Goal: Information Seeking & Learning: Learn about a topic

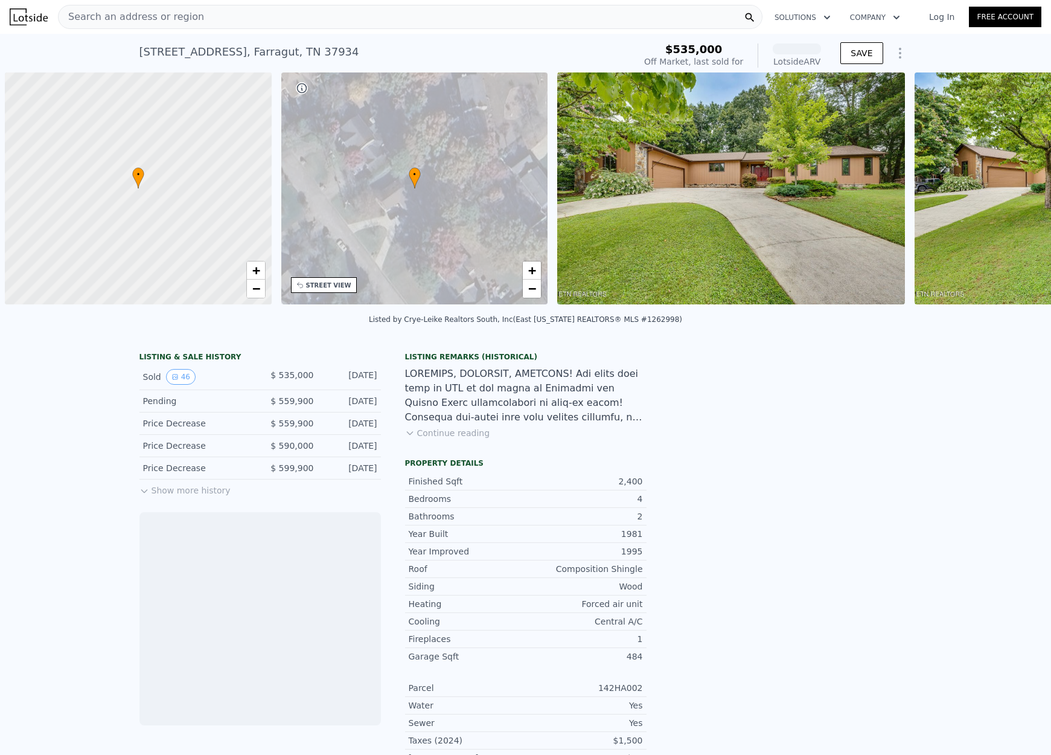
scroll to position [0, 5]
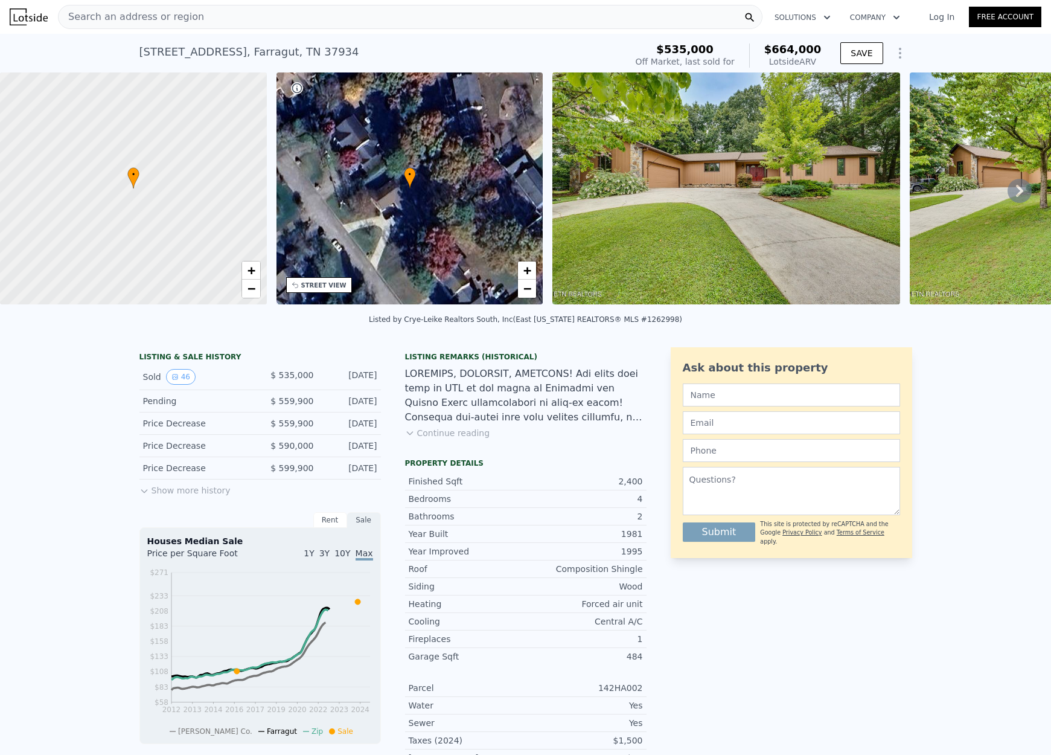
click at [23, 17] on img at bounding box center [29, 16] width 38 height 17
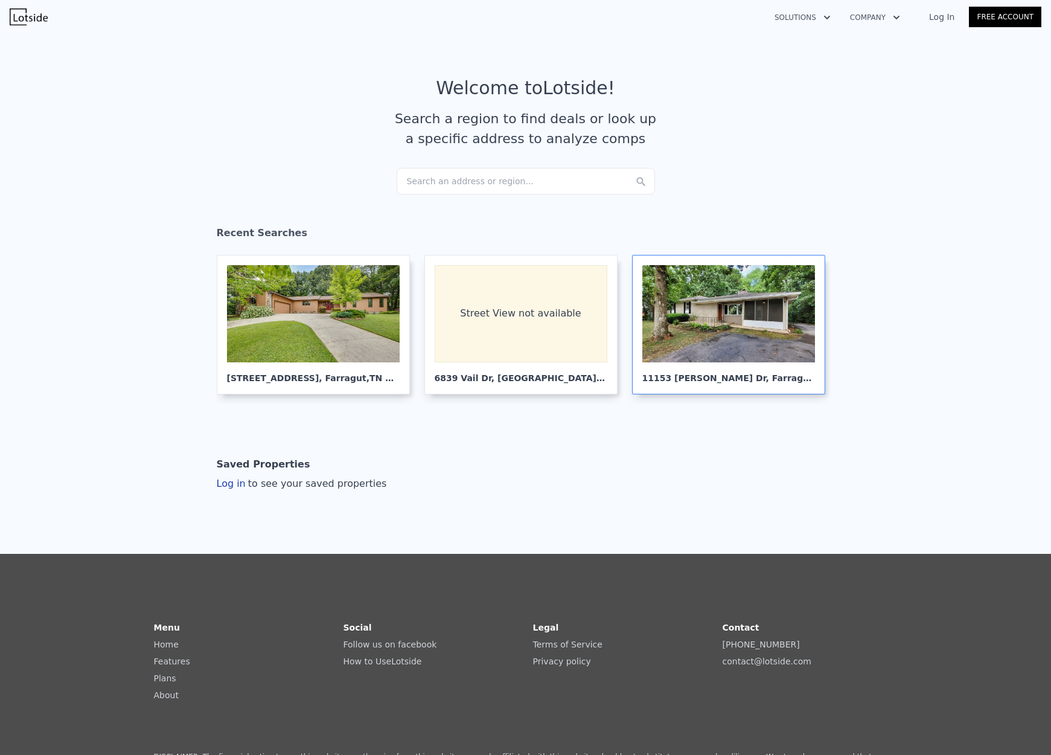
click at [709, 327] on div at bounding box center [728, 313] width 173 height 97
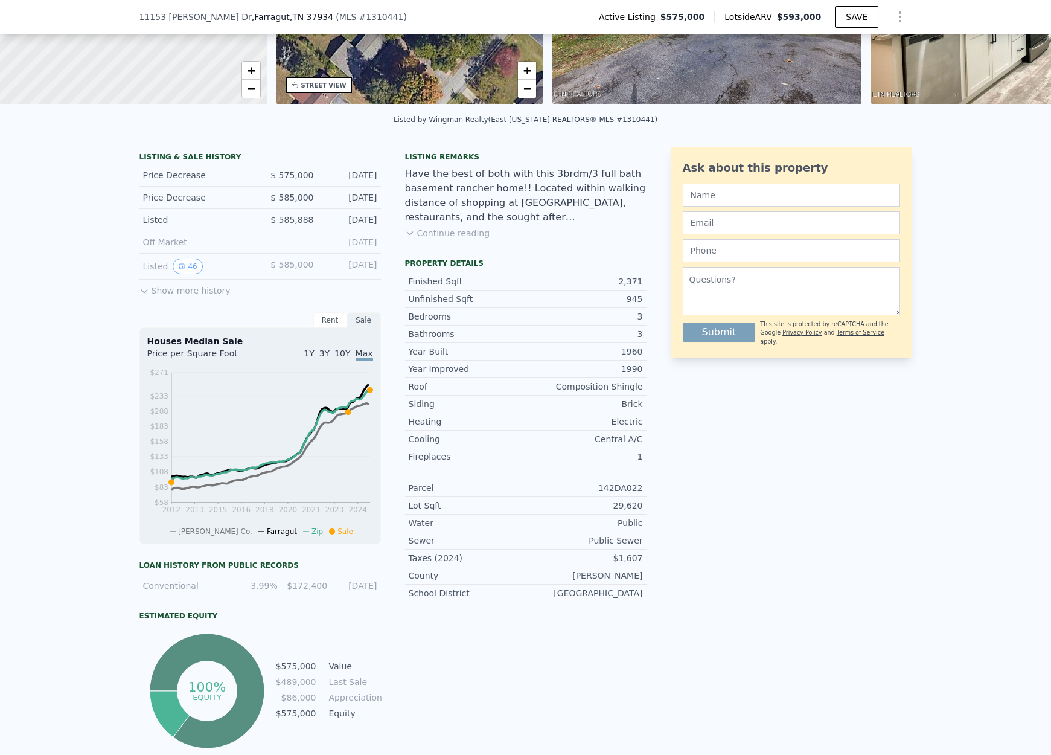
scroll to position [209, 0]
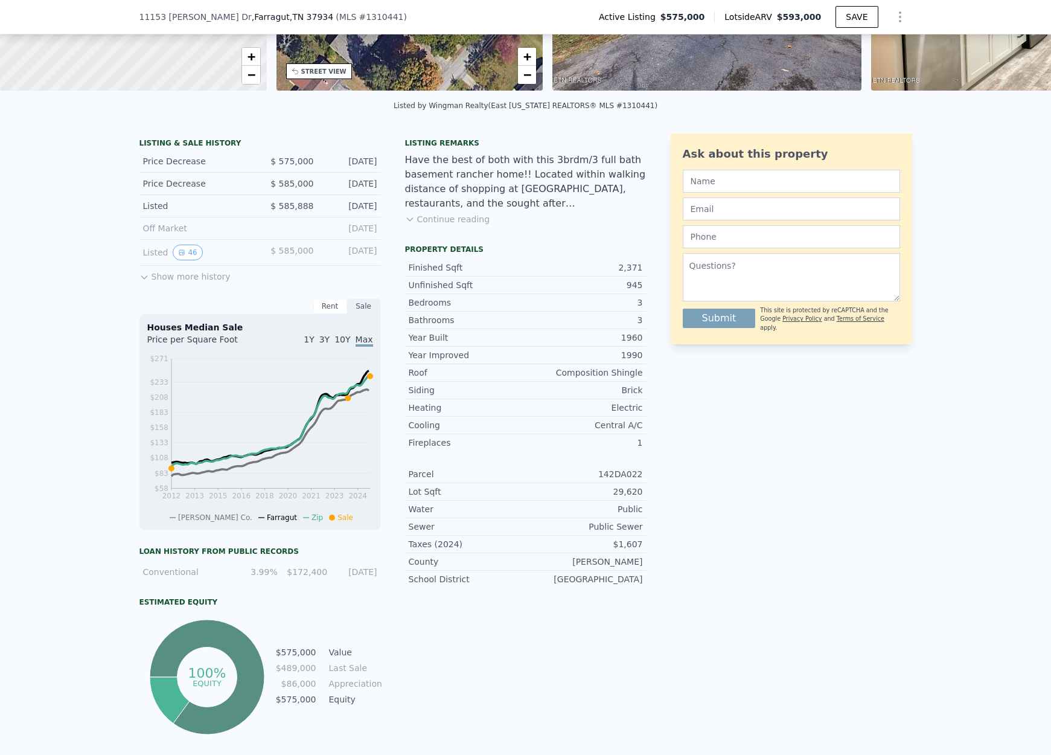
click at [129, 287] on div "LISTING & SALE HISTORY Price Decrease $ 575,000 [DATE] Price Decrease $ 585,000…" at bounding box center [525, 457] width 1051 height 666
click at [133, 285] on div "LISTING & SALE HISTORY Price Decrease $ 575,000 [DATE] Price Decrease $ 585,000…" at bounding box center [525, 457] width 1051 height 666
click at [141, 279] on icon at bounding box center [143, 277] width 5 height 3
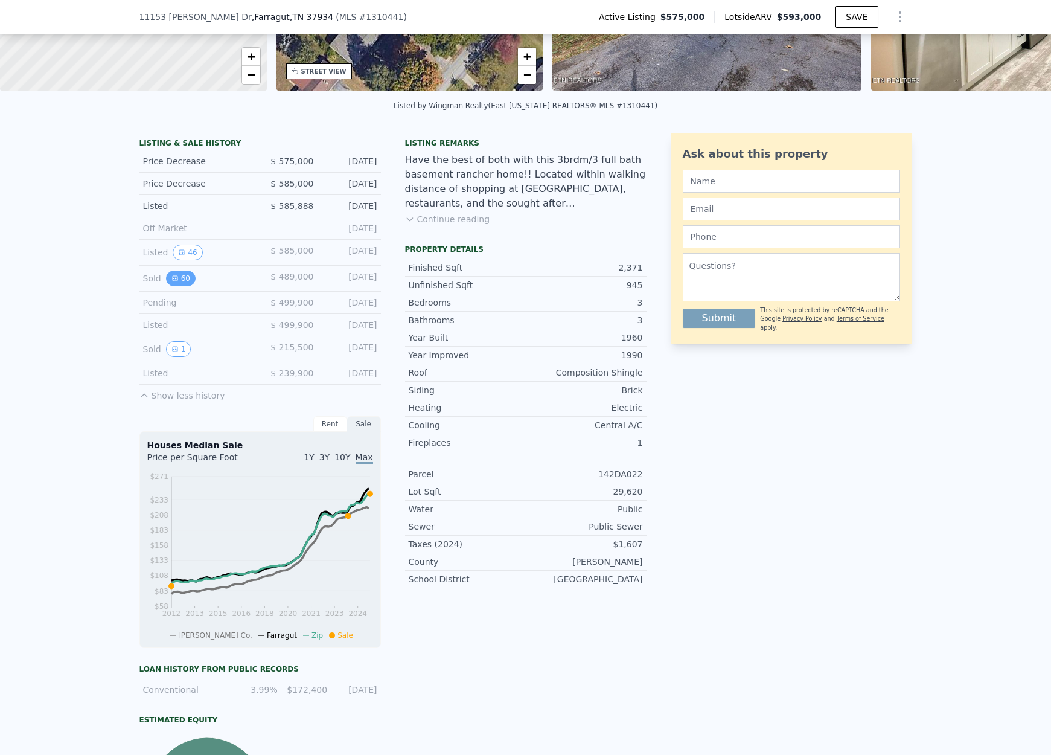
click at [185, 286] on button "60" at bounding box center [181, 278] width 30 height 16
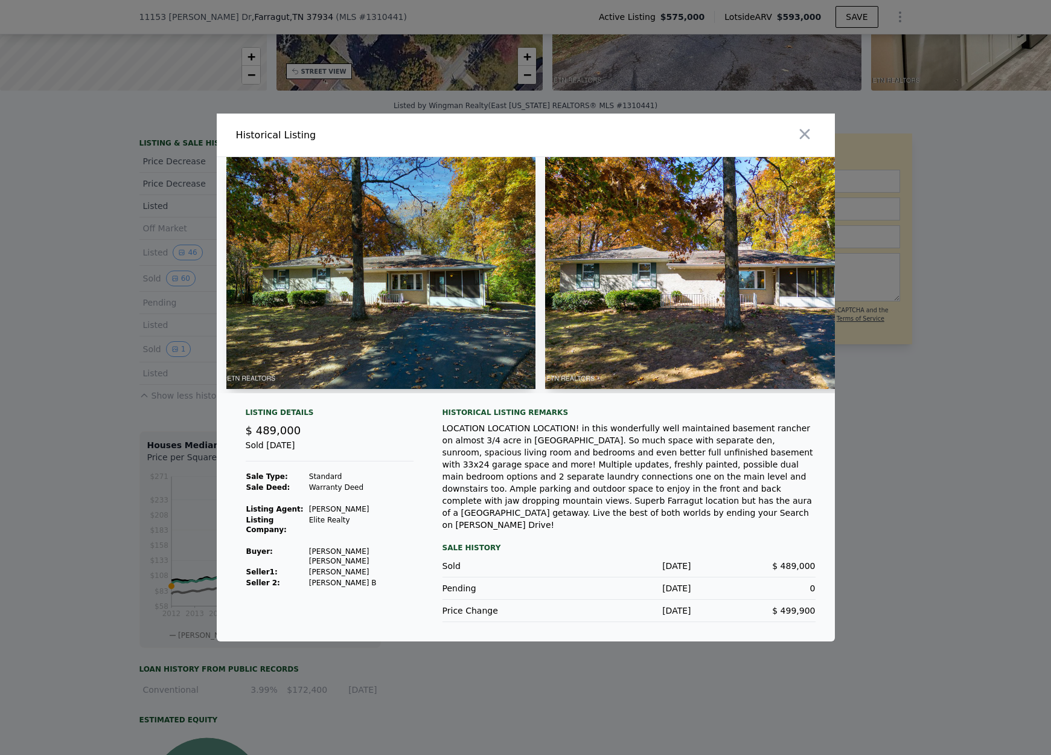
click at [466, 254] on img at bounding box center [380, 273] width 309 height 232
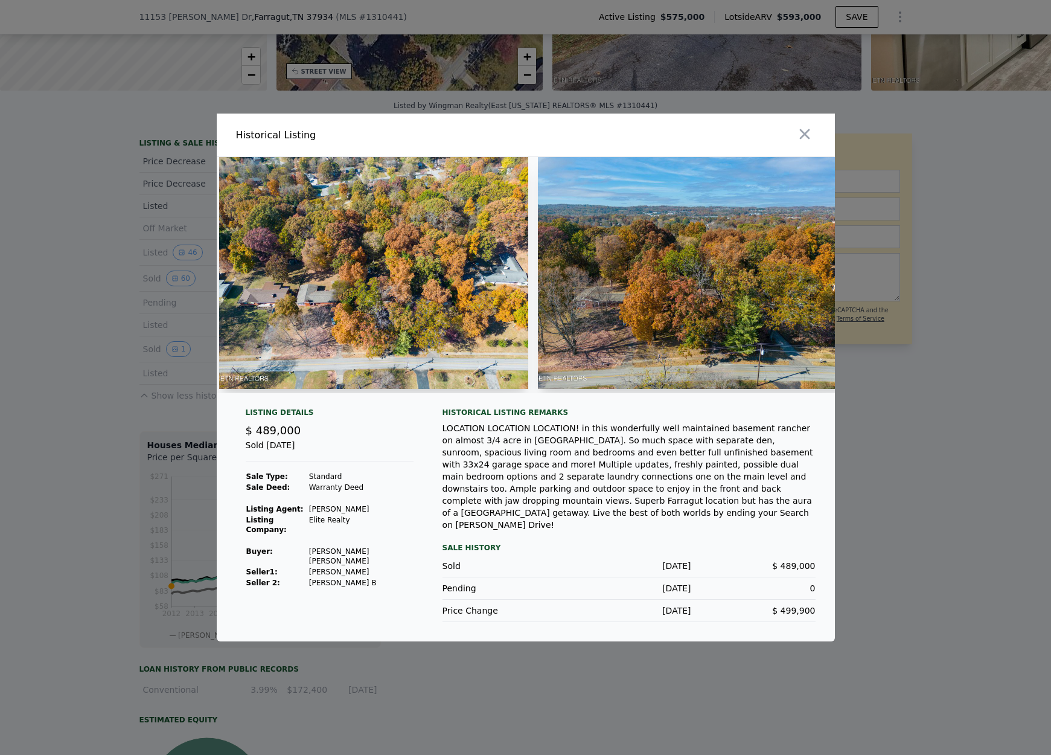
scroll to position [0, 19098]
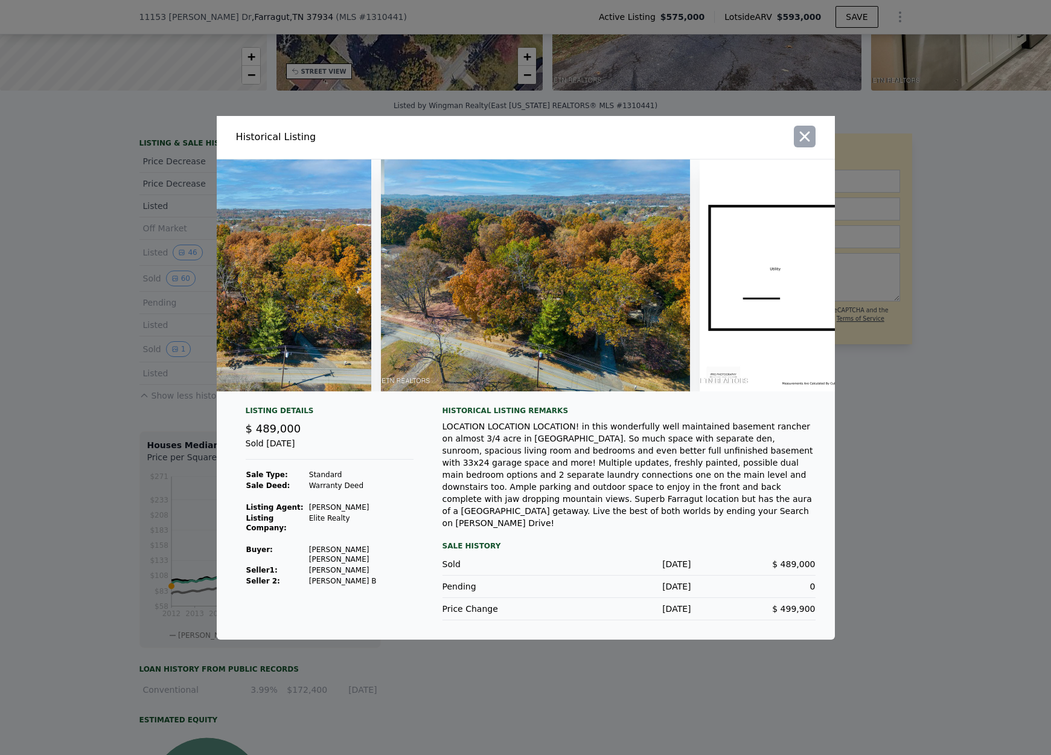
click at [810, 144] on icon "button" at bounding box center [804, 136] width 17 height 17
